Goal: Task Accomplishment & Management: Complete application form

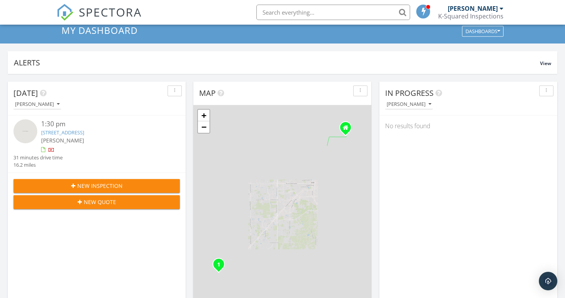
scroll to position [52, 0]
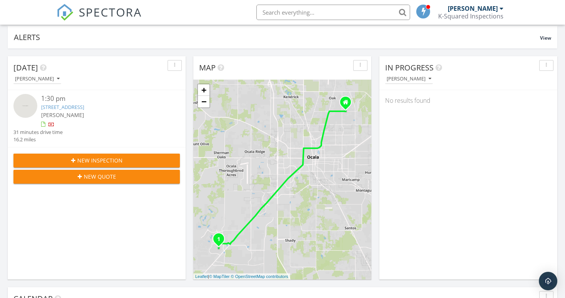
click at [113, 159] on span "New Inspection" at bounding box center [99, 160] width 45 height 8
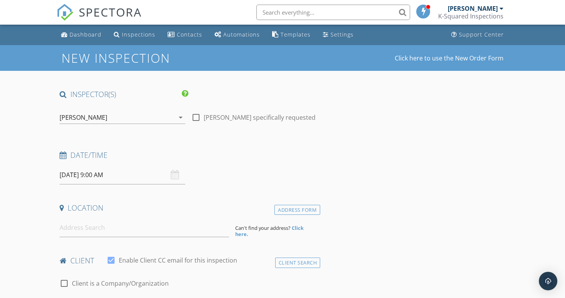
click at [133, 172] on input "09/30/2025 9:00 AM" at bounding box center [123, 174] width 126 height 19
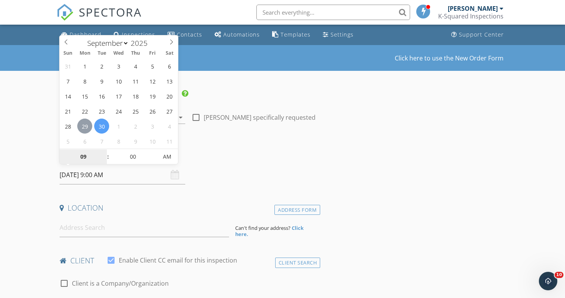
type input "09/29/2025 9:00 AM"
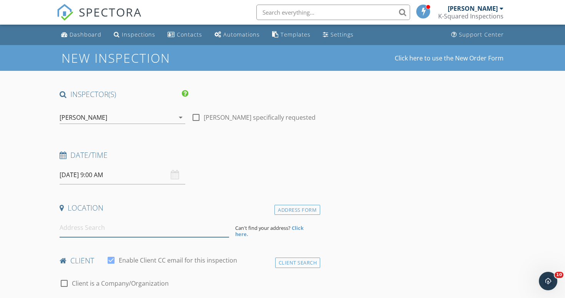
click at [95, 228] on input at bounding box center [145, 227] width 170 height 19
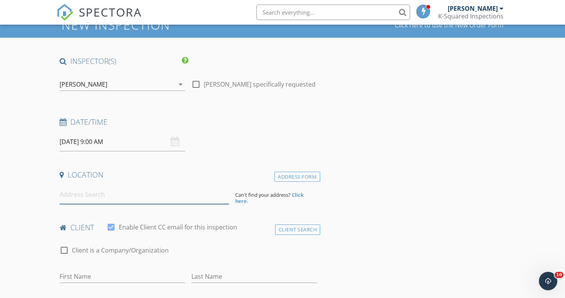
scroll to position [33, 0]
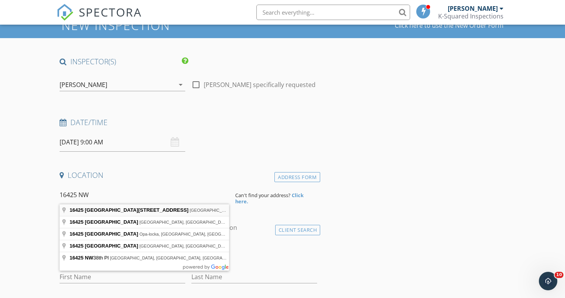
type input "16425 Northwest 204 Street, High Springs, FL, USA"
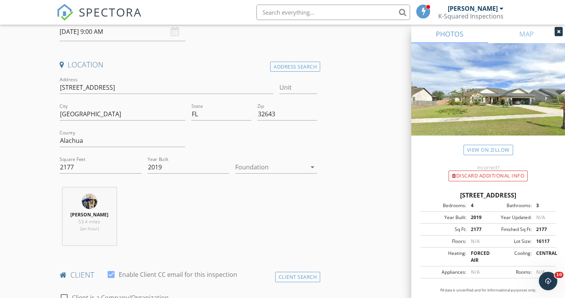
scroll to position [143, 0]
click at [248, 167] on div at bounding box center [270, 167] width 71 height 12
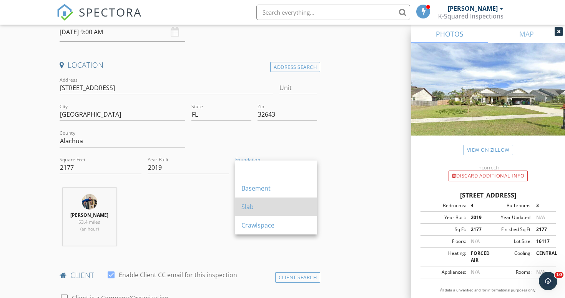
click at [249, 203] on div "Slab" at bounding box center [276, 206] width 70 height 9
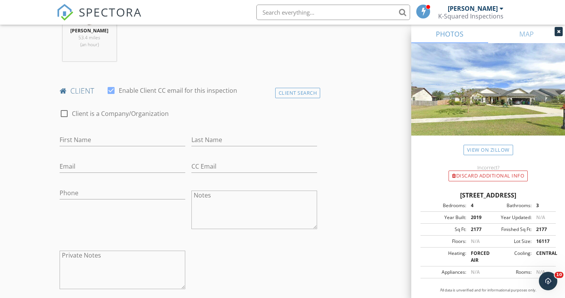
scroll to position [329, 0]
click at [83, 137] on input "Ashle" at bounding box center [123, 137] width 126 height 13
type input "Ashley"
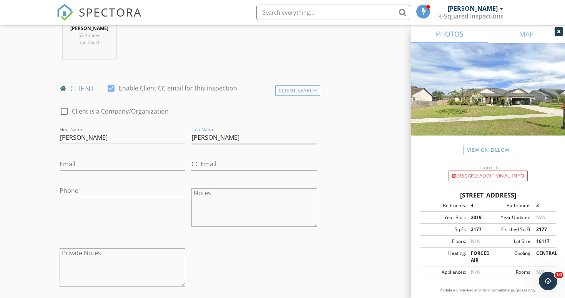
type input "Anderson"
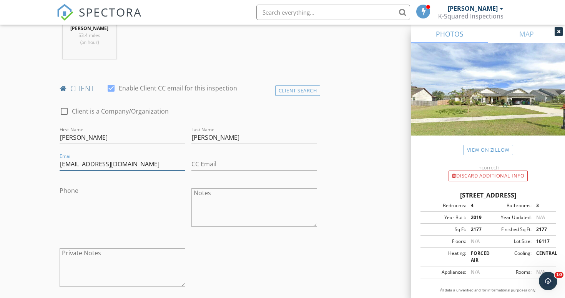
type input "Bigskyhorse@aol.com"
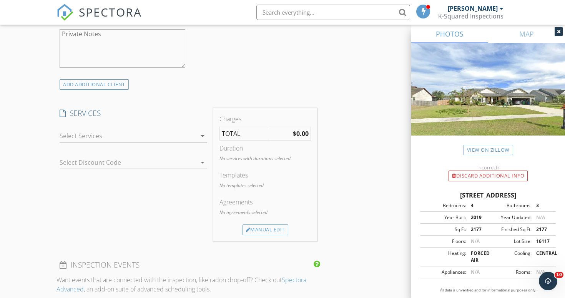
scroll to position [550, 0]
click at [123, 136] on div at bounding box center [128, 135] width 137 height 12
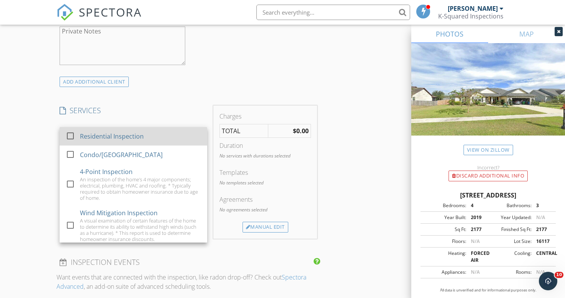
click at [118, 139] on div "Residential Inspection" at bounding box center [112, 135] width 64 height 9
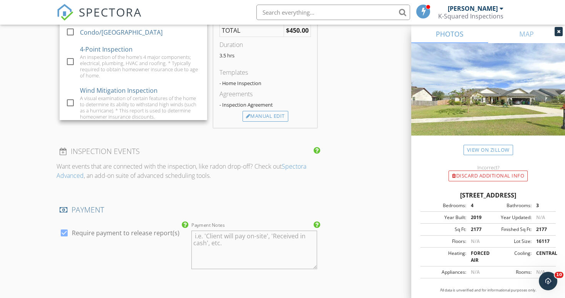
scroll to position [680, 0]
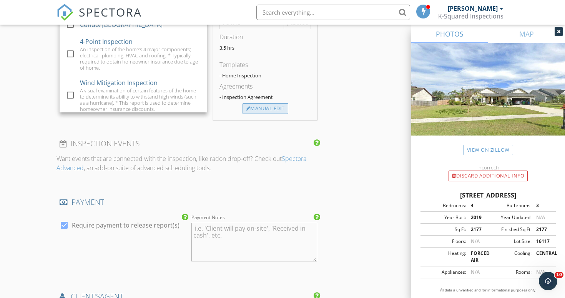
click at [264, 113] on div "Manual Edit" at bounding box center [266, 108] width 46 height 11
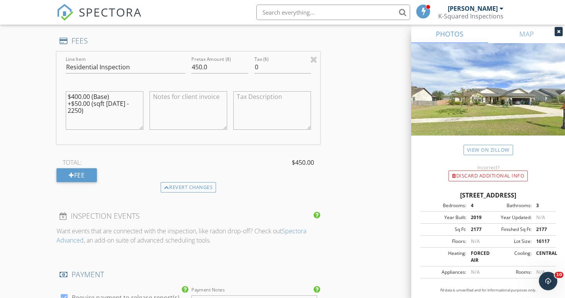
click at [181, 94] on textarea at bounding box center [189, 110] width 78 height 38
paste textarea "Home Details: - Square Footage= 2,177 Sq Ft (Heat/Cool)/3,018 Sq Ft (Total) - B…"
drag, startPoint x: 198, startPoint y: 102, endPoint x: 171, endPoint y: 102, distance: 26.5
click at [171, 102] on textarea "Home Details: - Square Footage= 2,177 Sq Ft (Heat/Cool)/3,018 Sq Ft (Total) - B…" at bounding box center [189, 110] width 78 height 38
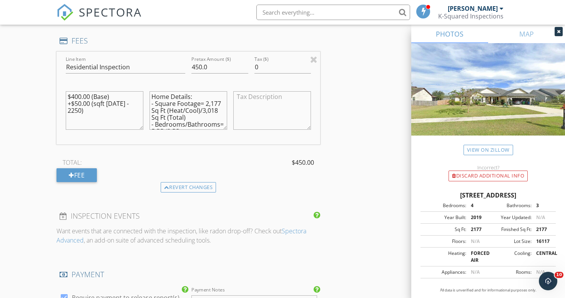
drag, startPoint x: 199, startPoint y: 100, endPoint x: 155, endPoint y: 101, distance: 43.5
click at [155, 101] on textarea "Home Details: - Square Footage= 2,177 Sq Ft (Heat/Cool)/3,018 Sq Ft (Total) - B…" at bounding box center [189, 110] width 78 height 38
drag, startPoint x: 183, startPoint y: 108, endPoint x: 146, endPoint y: 110, distance: 36.6
click at [146, 110] on div "Home Details: - = 2,177 Sq Ft (Heat/Cool)/3,018 Sq Ft (Total) - Bedrooms/Bathro…" at bounding box center [188, 111] width 84 height 60
click at [153, 102] on textarea "Home Details: - = 2,177 Sq Ft /3,018 Sq Ft (Total) - Bedrooms/Bathrooms= 5 BD/3…" at bounding box center [189, 110] width 78 height 38
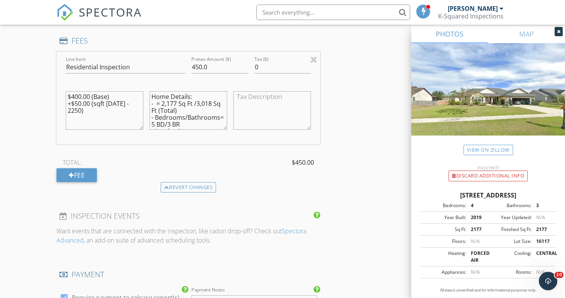
paste textarea "(Heat/Cool)"
click at [156, 101] on textarea "Home Details: -(Heat/Cool= 2,177 Sq Ft /3,018 Sq Ft (Total) - Bedrooms/Bathroom…" at bounding box center [189, 110] width 78 height 38
click at [154, 108] on textarea "Home Details: - Heat/Cool= 2,177 Sq Ft /3,018 Sq Ft (Total) - Bedrooms/Bathroom…" at bounding box center [189, 110] width 78 height 38
drag, startPoint x: 226, startPoint y: 109, endPoint x: 208, endPoint y: 109, distance: 17.3
click at [208, 109] on textarea "Home Details: - Heat/Cool= 2,177 Sq Ft - Total= 3,018 Sq Ft (Total) - Bedrooms/…" at bounding box center [189, 110] width 78 height 38
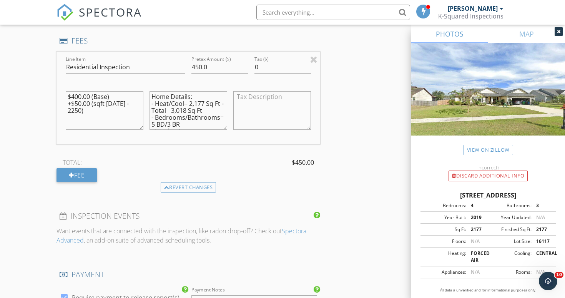
drag, startPoint x: 184, startPoint y: 115, endPoint x: 167, endPoint y: 115, distance: 16.9
click at [167, 115] on textarea "Home Details: - Heat/Cool= 2,177 Sq Ft - Total= 3,018 Sq Ft - Bedrooms/Bathroom…" at bounding box center [189, 110] width 78 height 38
drag, startPoint x: 199, startPoint y: 116, endPoint x: 182, endPoint y: 116, distance: 17.3
click at [182, 116] on textarea "Home Details: - Heat/Cool= 2,177 Sq Ft - Total= 3,018 Sq Ft - Bed/Bathrooms= 5 …" at bounding box center [189, 110] width 78 height 38
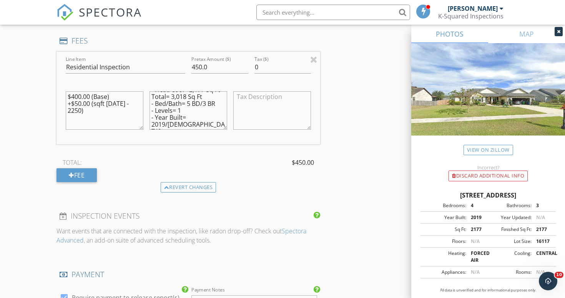
drag, startPoint x: 164, startPoint y: 123, endPoint x: 147, endPoint y: 121, distance: 16.6
click at [147, 121] on div "Home Details: - Heat/Cool= 2,177 Sq Ft - Total= 3,018 Sq Ft - Bed/Bath= 5 BD/3 …" at bounding box center [188, 111] width 84 height 60
type textarea "Home Details: - Heat/Cool= 2,177 Sq Ft - Total= 3,018 Sq Ft - Bed/Bath= 5 BD/3 …"
click at [75, 101] on textarea "$400.00 (Base) +$50.00 (sqft 1999 - 2250)" at bounding box center [105, 110] width 78 height 38
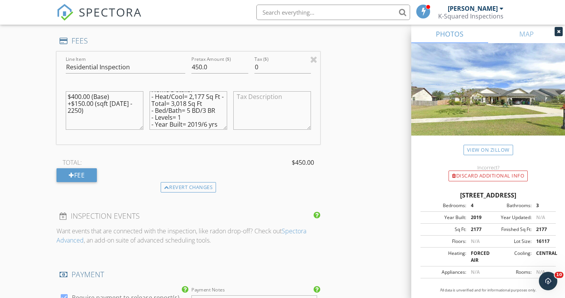
type textarea "$400.00 (Base) +$150.00 (sqft 1999 - 2250)"
click at [218, 71] on input "450.0" at bounding box center [219, 67] width 57 height 13
drag, startPoint x: 217, startPoint y: 65, endPoint x: 168, endPoint y: 65, distance: 49.2
click at [168, 65] on div "Line Item Residential Inspection Pretax Amount ($) 450.0 Tax ($) 0 $400.00 (Bas…" at bounding box center [189, 98] width 264 height 93
type input "550"
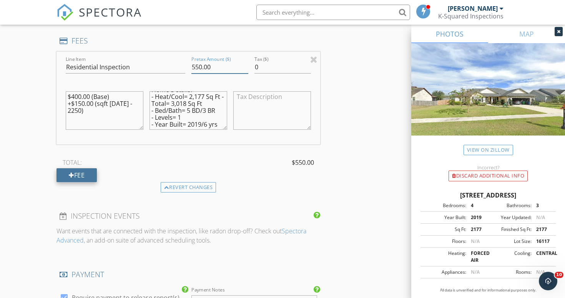
type input "550.00"
click at [86, 174] on div "Fee" at bounding box center [77, 175] width 40 height 14
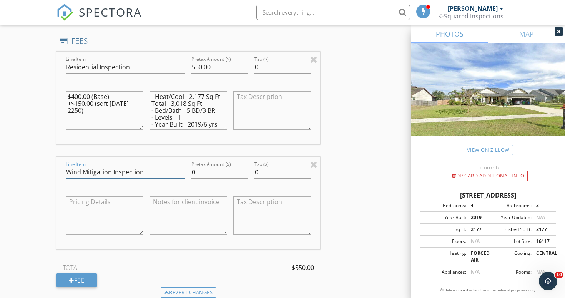
type input "Wind Mitigation Inspection"
type input "150.00"
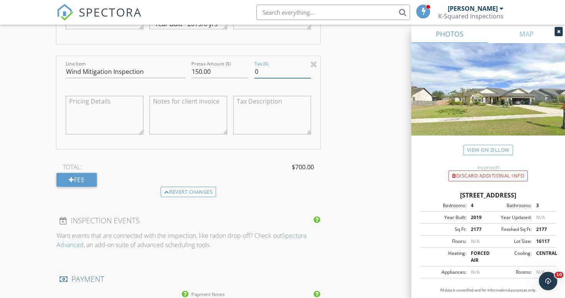
scroll to position [785, 0]
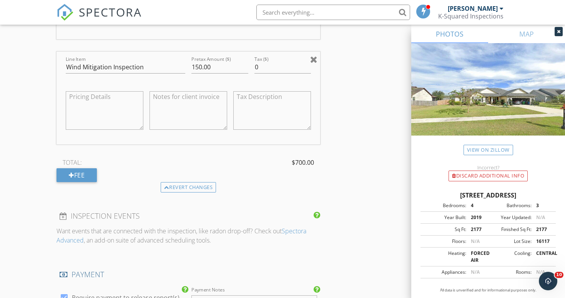
click at [314, 57] on div at bounding box center [313, 59] width 7 height 9
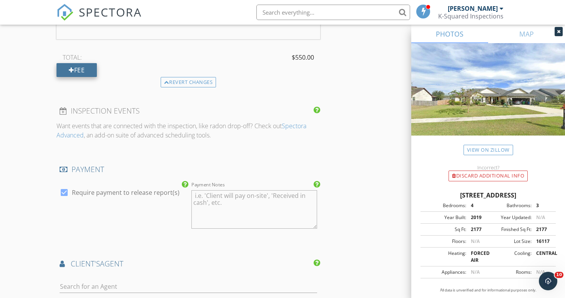
click at [76, 65] on div "Fee" at bounding box center [77, 70] width 40 height 14
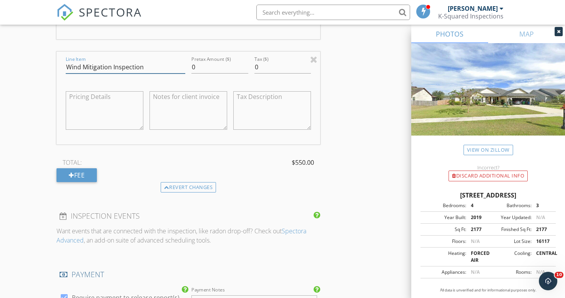
type input "Wind Mitigation Inspection"
type input "150.00"
click at [196, 95] on textarea at bounding box center [189, 110] width 78 height 38
paste textarea "A visual examination of certain features of the home to determine its ability t…"
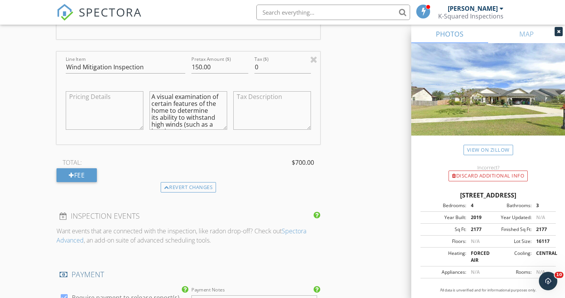
scroll to position [28, 0]
click at [194, 104] on textarea "A visual examination of certain features of the home to determine its ability t…" at bounding box center [189, 110] width 78 height 38
type textarea "A visual examination of certain features of the home to determine its ability t…"
click at [91, 174] on div "Fee" at bounding box center [77, 175] width 40 height 14
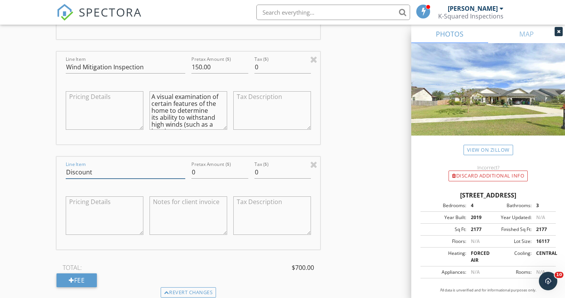
type input "Discount"
type input "-125.00"
click at [201, 204] on textarea at bounding box center [189, 215] width 78 height 38
paste textarea "- $75.00 off Wind Mitigation when performed in conjunction with a Home Inspecti…"
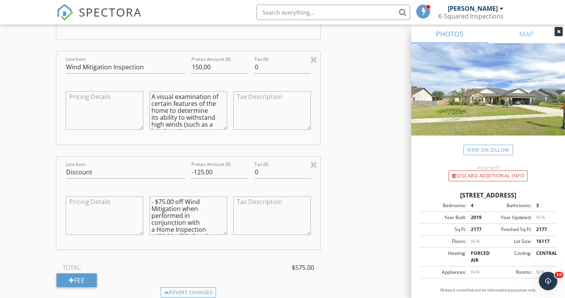
scroll to position [14, 0]
click at [206, 216] on textarea "- $75.00 off Wind Mitigation when performed in conjunction with a Home Inspecti…" at bounding box center [189, 215] width 78 height 38
click at [152, 228] on textarea "- $75.00 off Wind Mitigation when performed in conjunction with a Home Inspecti…" at bounding box center [189, 215] width 78 height 38
click at [152, 228] on textarea "- $75.00 off Wind Mitigation when performed in conjunction witha Home Inspectio…" at bounding box center [189, 215] width 78 height 38
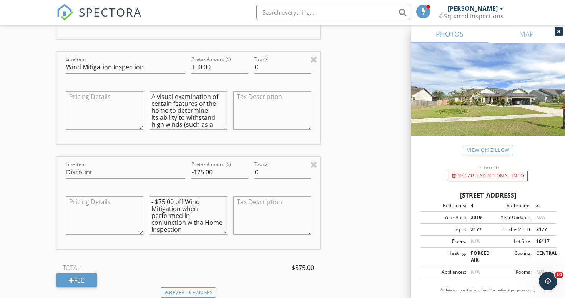
click at [164, 222] on textarea "- $75.00 off Wind Mitigation when performed in conjunction witha Home Inspectio…" at bounding box center [189, 215] width 78 height 38
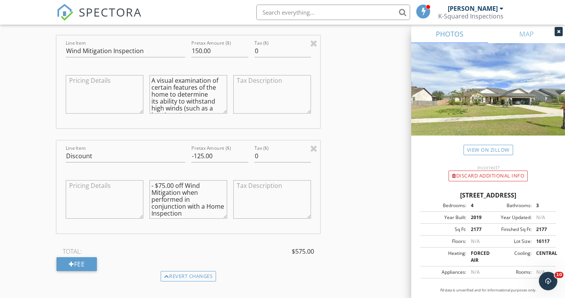
scroll to position [863, 0]
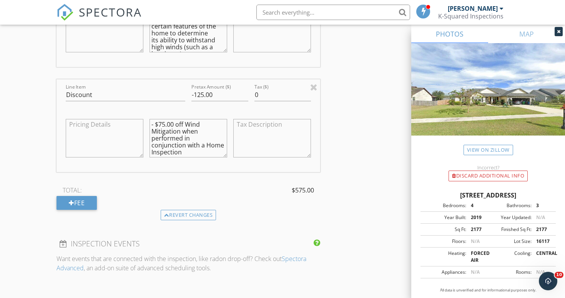
click at [150, 121] on textarea "- $75.00 off Wind Mitigation when performed in conjunction with a Home Inspecti…" at bounding box center [189, 138] width 78 height 38
click at [156, 122] on textarea "- $75.00 off Wind Mitigation when performed in conjunction with a Home Inspecti…" at bounding box center [189, 138] width 78 height 38
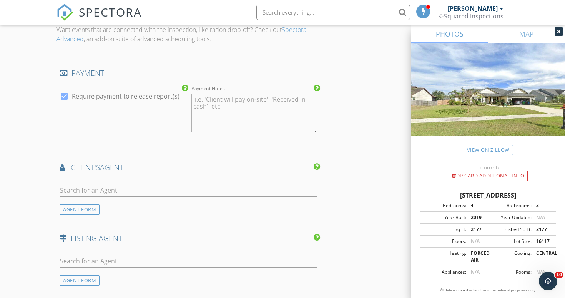
scroll to position [1100, 0]
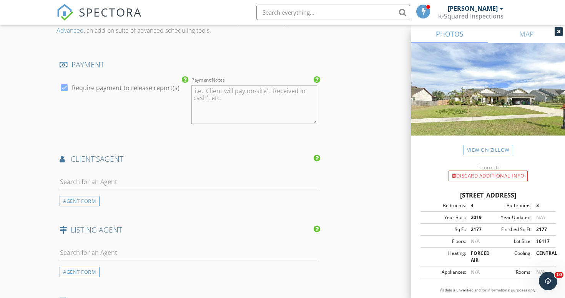
type textarea "Discount Breakdown: - $75.00 off Wind Mitigation when performed in conjunction …"
click at [146, 178] on input "text" at bounding box center [189, 181] width 258 height 13
type input "B"
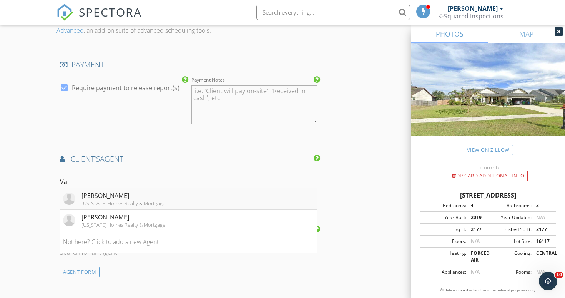
type input "Val"
click at [166, 192] on li "Valerie Anderson Florida Homes Realty & Mortgage" at bounding box center [188, 199] width 257 height 22
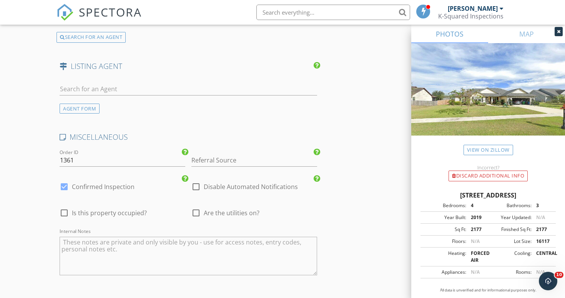
scroll to position [1439, 0]
click at [213, 159] on input "Referral Source" at bounding box center [254, 159] width 126 height 13
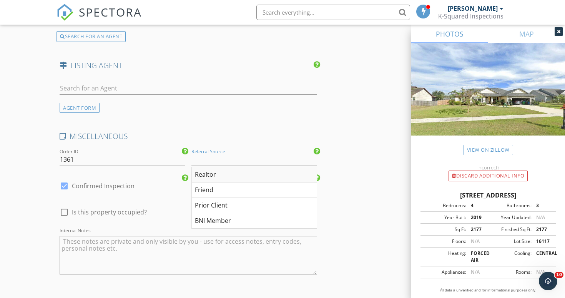
click at [208, 170] on div "Realtor" at bounding box center [254, 174] width 125 height 15
type input "Realtor"
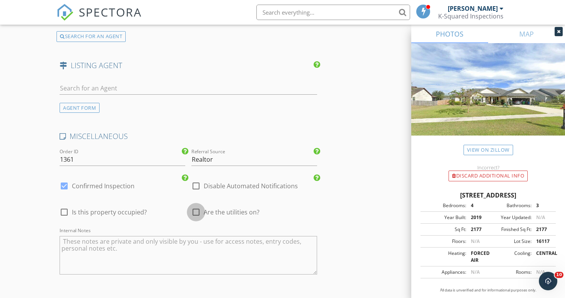
click at [194, 205] on div at bounding box center [196, 211] width 13 height 13
checkbox input "true"
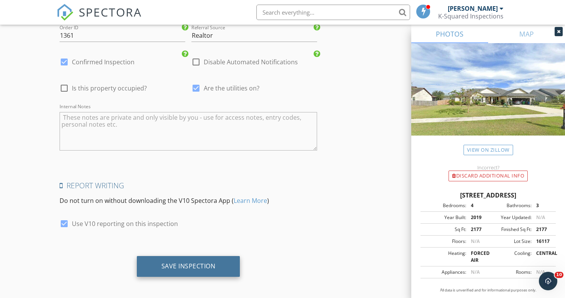
scroll to position [1562, 0]
click at [195, 265] on div "Save Inspection" at bounding box center [188, 266] width 54 height 8
